Goal: Task Accomplishment & Management: Manage account settings

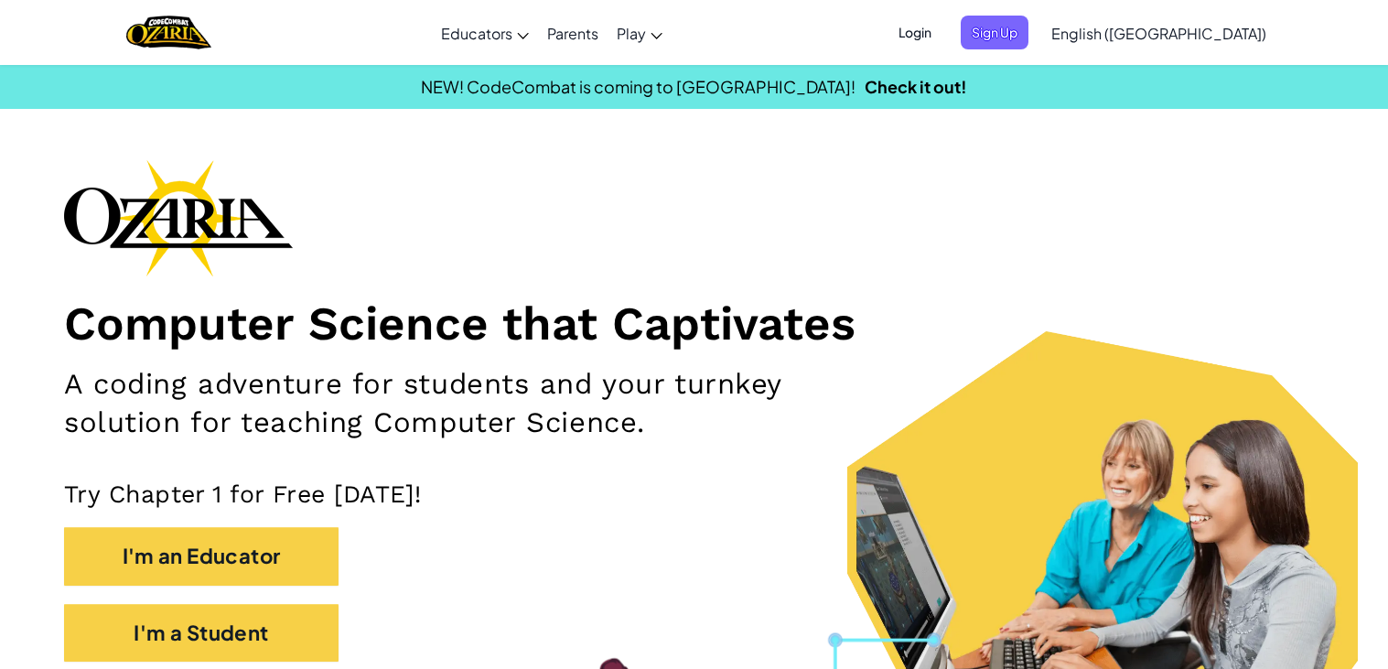
click at [942, 42] on span "Login" at bounding box center [914, 33] width 55 height 34
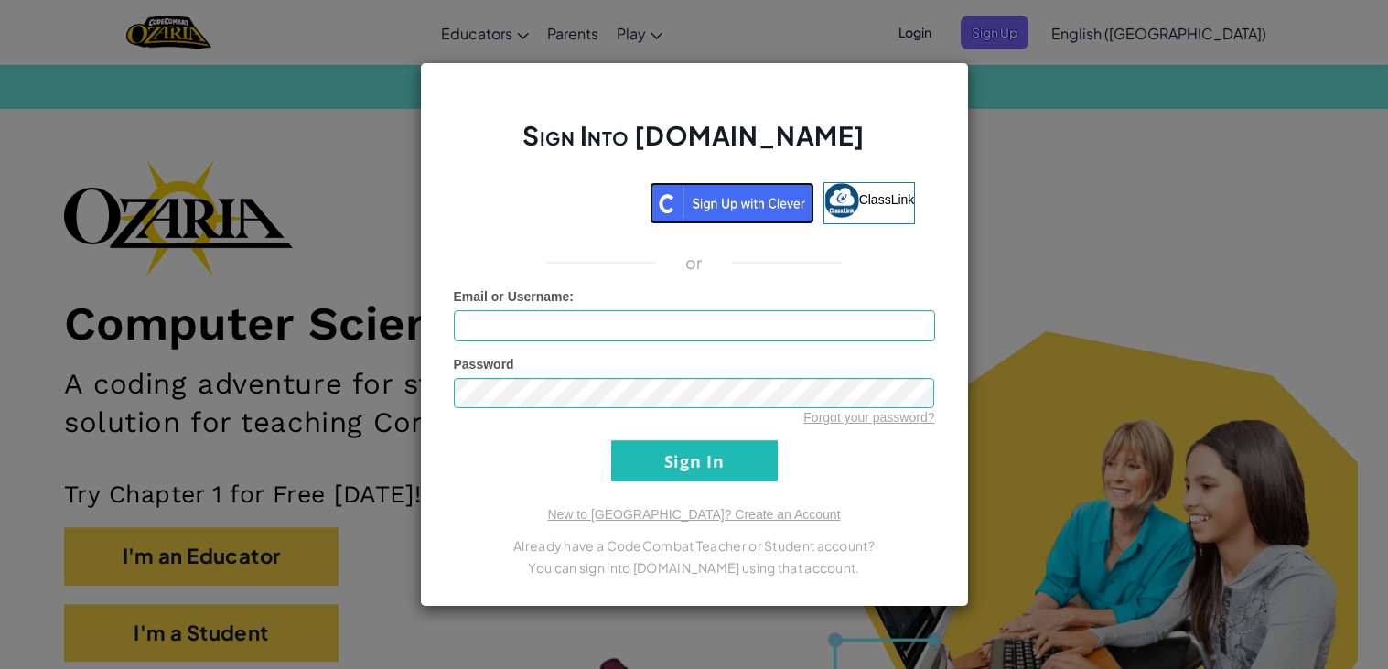
click at [762, 188] on img at bounding box center [732, 203] width 165 height 42
click at [482, 328] on input "Email or Username :" at bounding box center [694, 325] width 481 height 31
click at [550, 346] on form "Email or Username : Password Forgot your password? Sign In" at bounding box center [694, 384] width 481 height 195
click at [529, 322] on input "Email or Username :" at bounding box center [694, 325] width 481 height 31
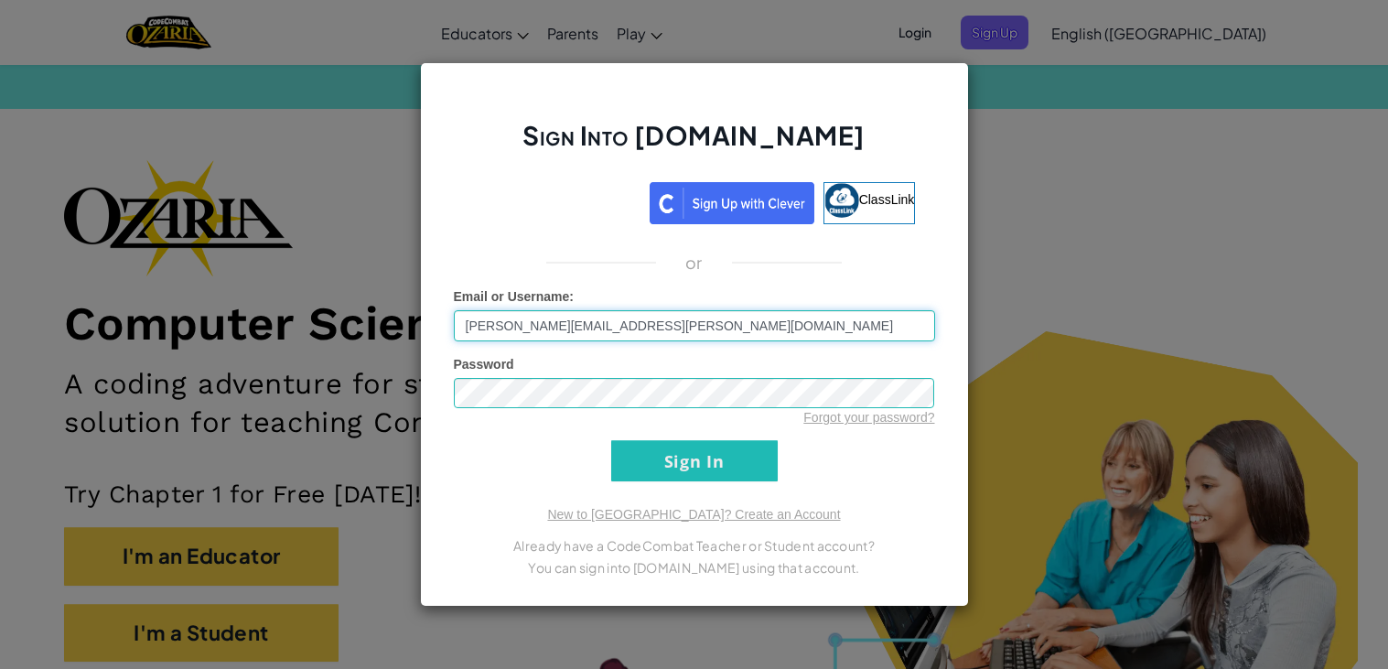
type input "[PERSON_NAME][EMAIL_ADDRESS][PERSON_NAME][DOMAIN_NAME]"
click at [611, 440] on input "Sign In" at bounding box center [694, 460] width 167 height 41
